Goal: Task Accomplishment & Management: Manage account settings

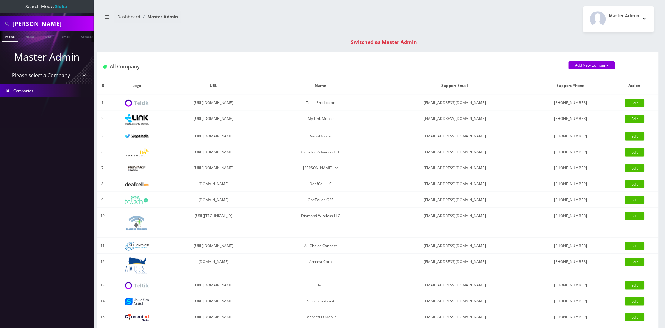
click at [37, 27] on input "pete" at bounding box center [52, 24] width 80 height 12
paste input "[TECHNICAL_ID]"
type input "[TECHNICAL_ID]"
click at [48, 37] on link "SIM" at bounding box center [48, 36] width 12 height 10
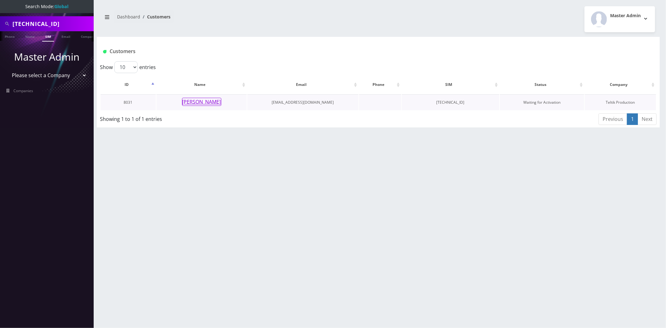
click at [199, 102] on button "Rivka Lieberman" at bounding box center [201, 102] width 39 height 8
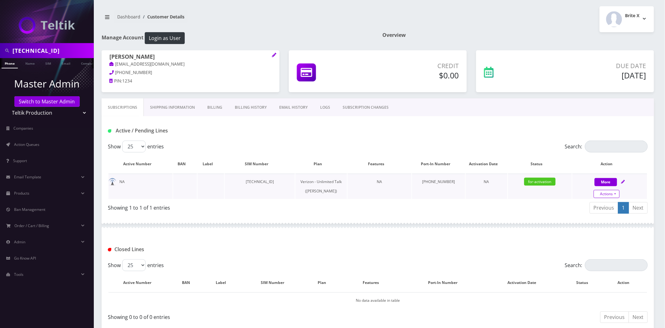
click at [598, 195] on link "Actions" at bounding box center [606, 194] width 26 height 8
select select "459"
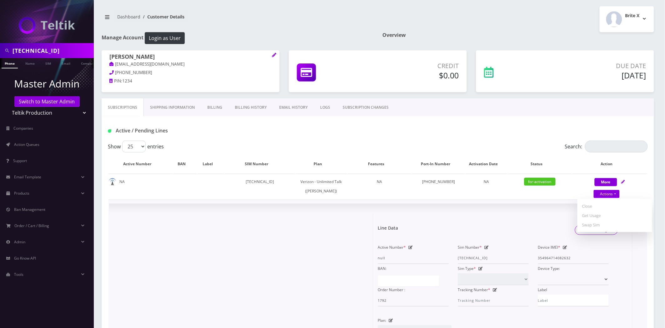
click at [531, 226] on form "Line Data Save Changes Active Number * null Sim Number * [TECHNICAL_ID] Device …" at bounding box center [503, 308] width 250 height 191
